Goal: Navigation & Orientation: Find specific page/section

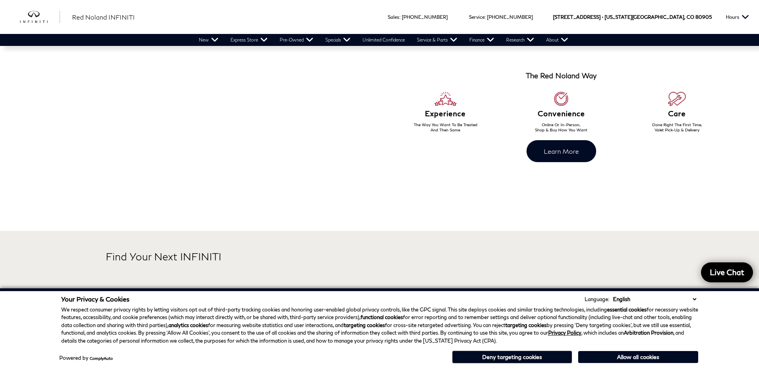
scroll to position [200, 0]
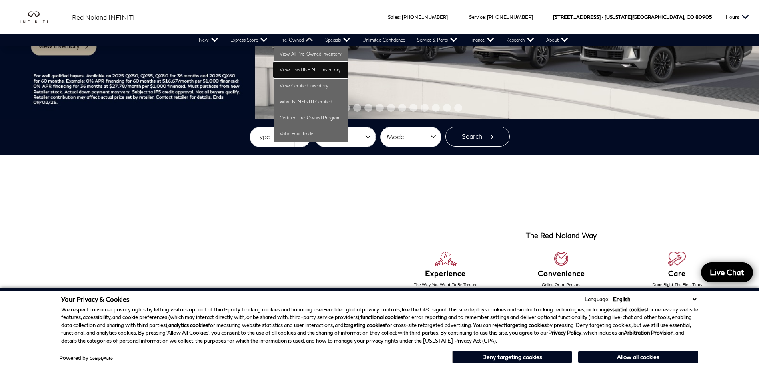
click at [307, 70] on link "View Used INFINITI Inventory" at bounding box center [311, 70] width 74 height 16
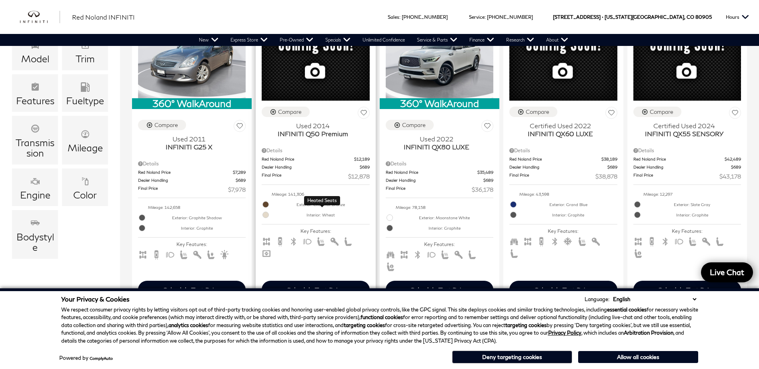
scroll to position [160, 0]
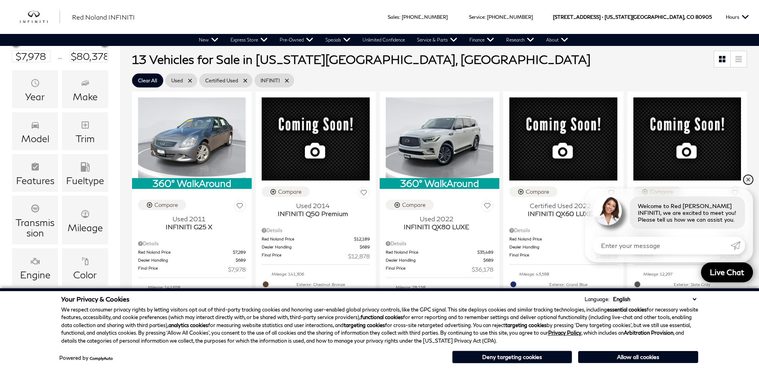
click at [748, 181] on link "✕" at bounding box center [748, 180] width 10 height 10
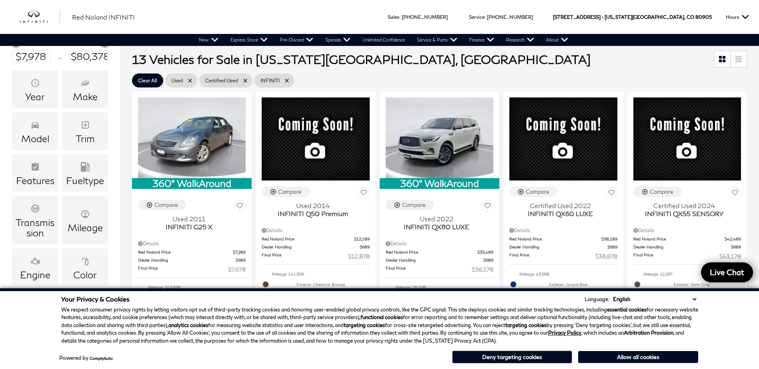
scroll to position [0, 0]
